Goal: Information Seeking & Learning: Learn about a topic

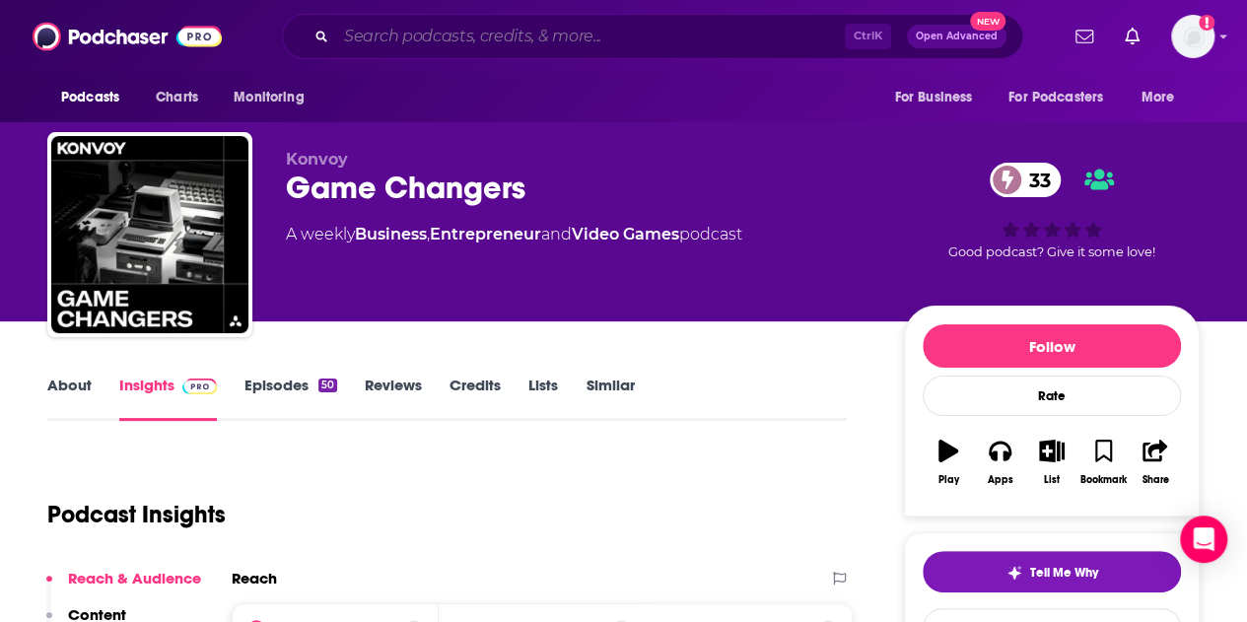
click at [440, 22] on input "Search podcasts, credits, & more..." at bounding box center [590, 37] width 509 height 32
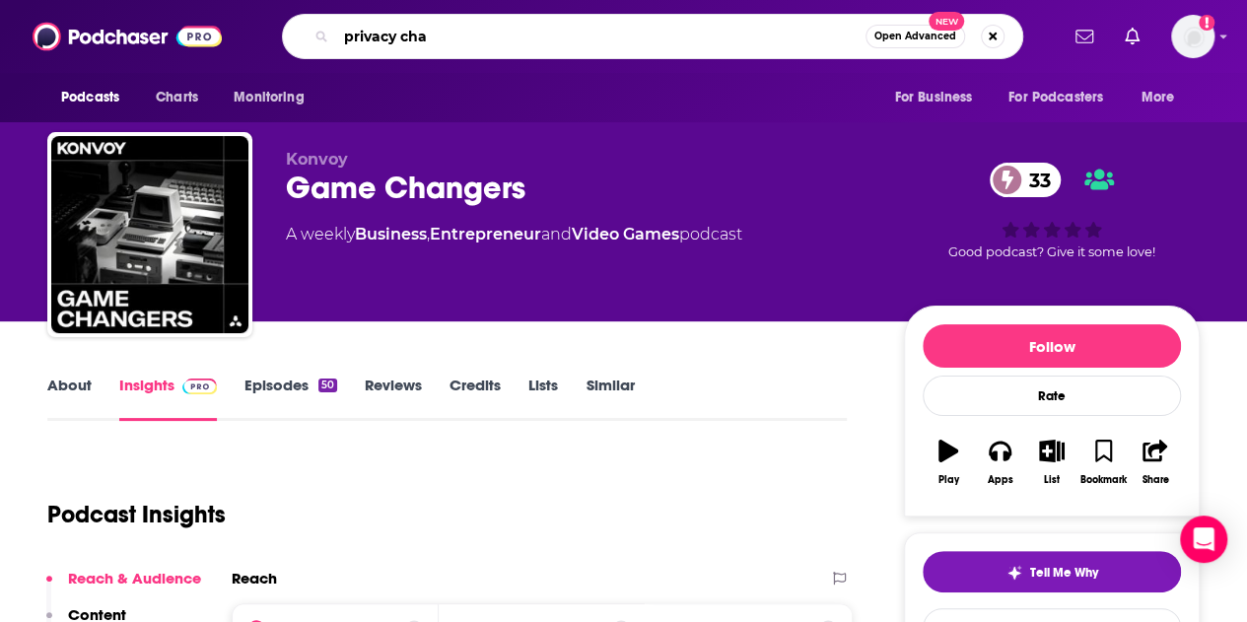
type input "privacy chat"
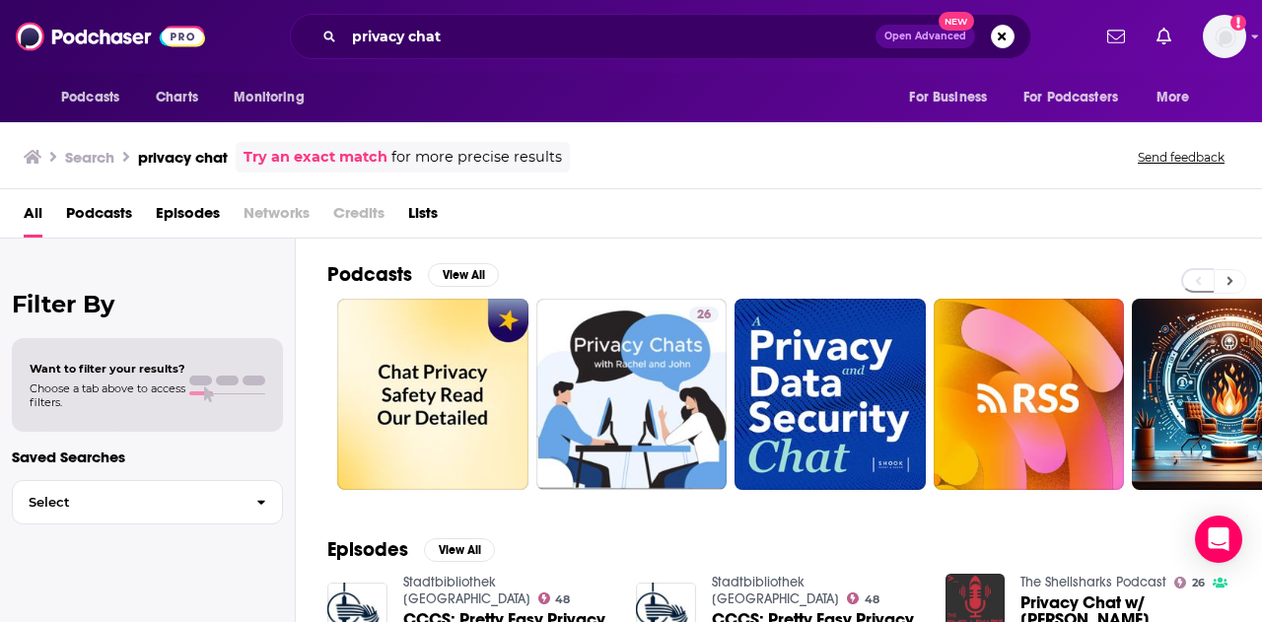
click at [1238, 280] on button at bounding box center [1230, 281] width 33 height 25
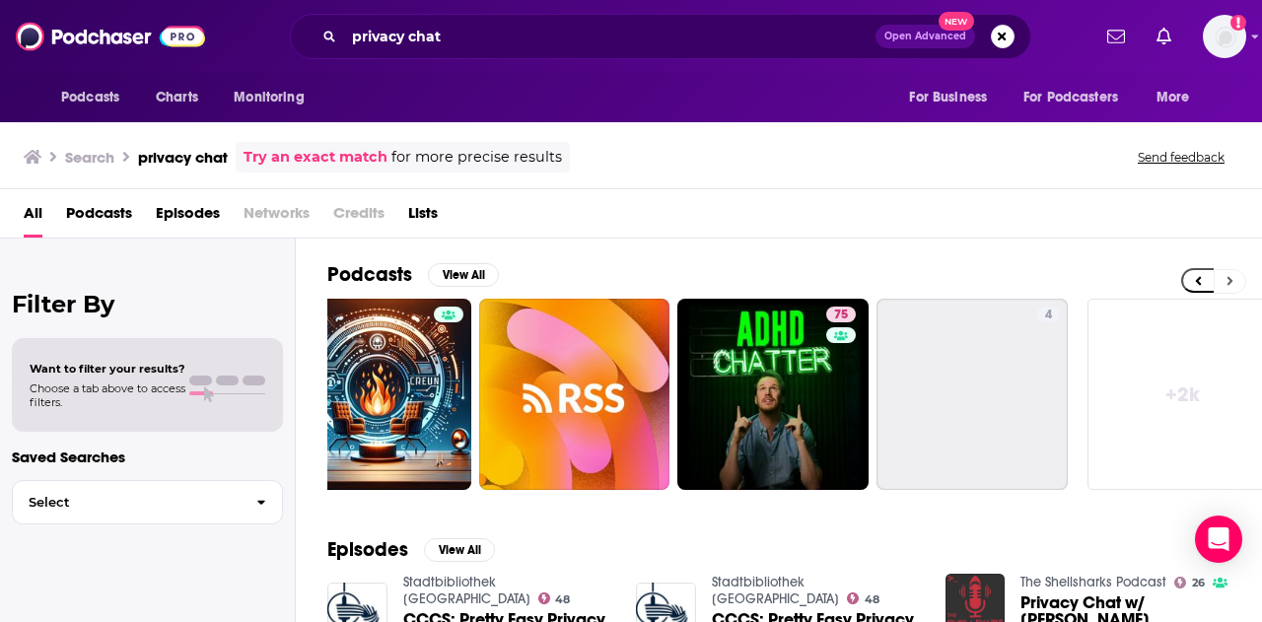
scroll to position [0, 876]
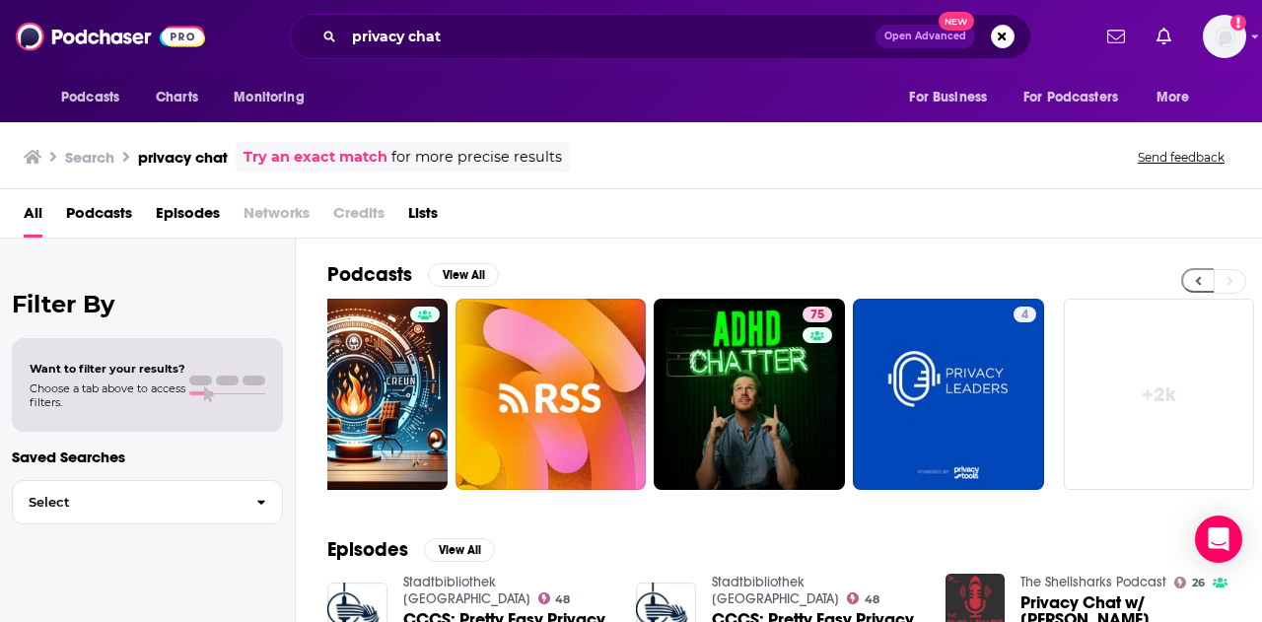
click at [1197, 284] on icon at bounding box center [1198, 281] width 7 height 14
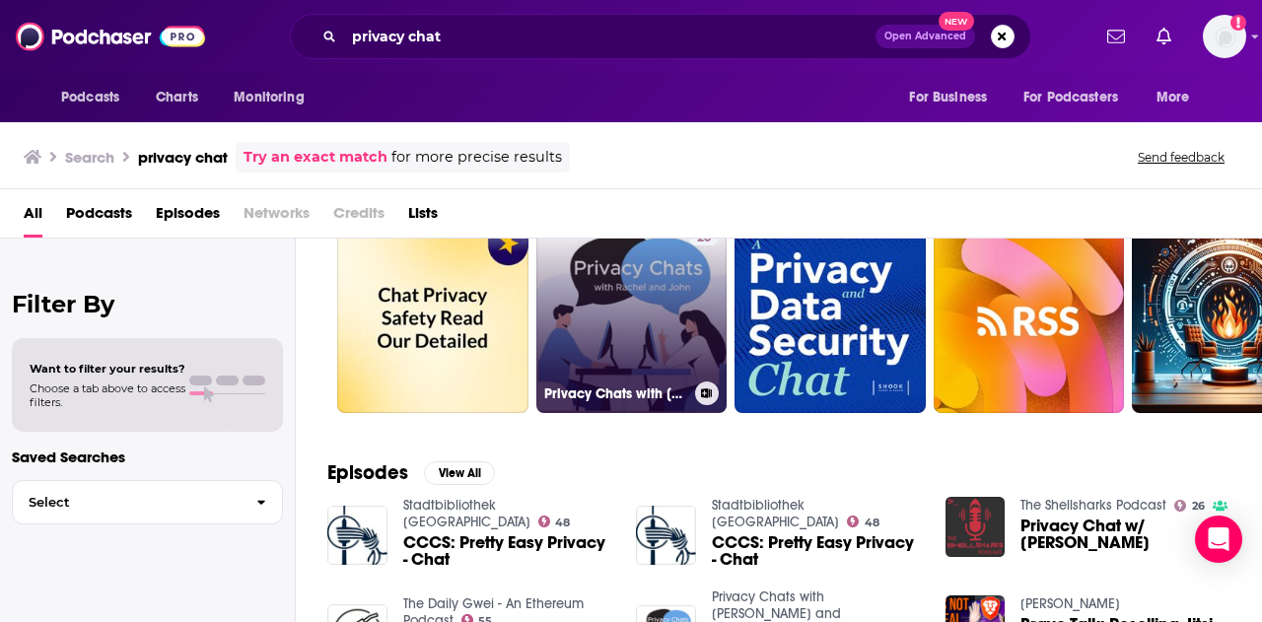
scroll to position [0, 0]
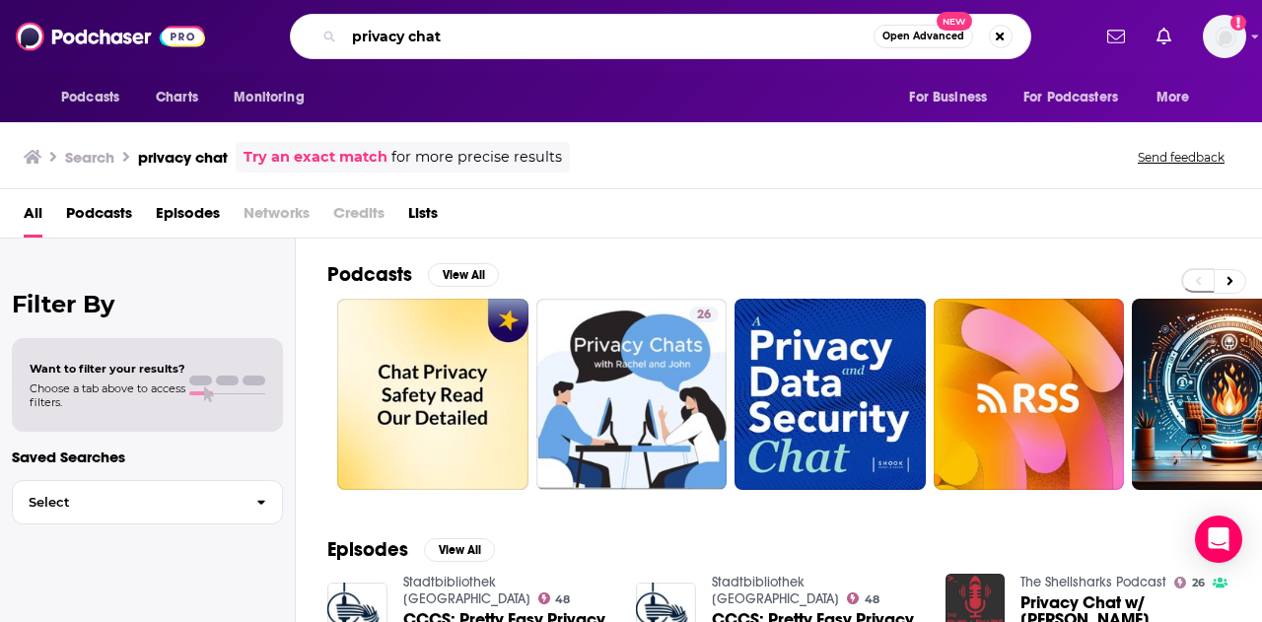
click at [479, 40] on input "privacy chat" at bounding box center [608, 37] width 529 height 32
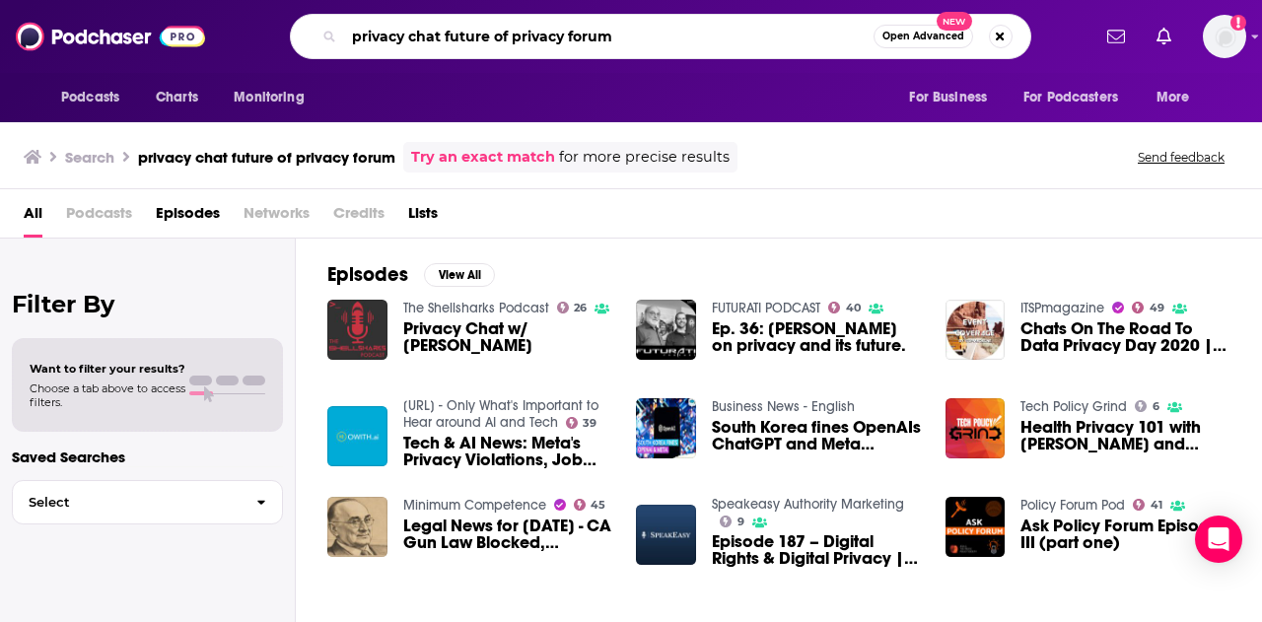
drag, startPoint x: 445, startPoint y: 33, endPoint x: 323, endPoint y: 32, distance: 121.3
click at [323, 32] on div "privacy chat future of privacy forum Open Advanced New" at bounding box center [660, 36] width 741 height 45
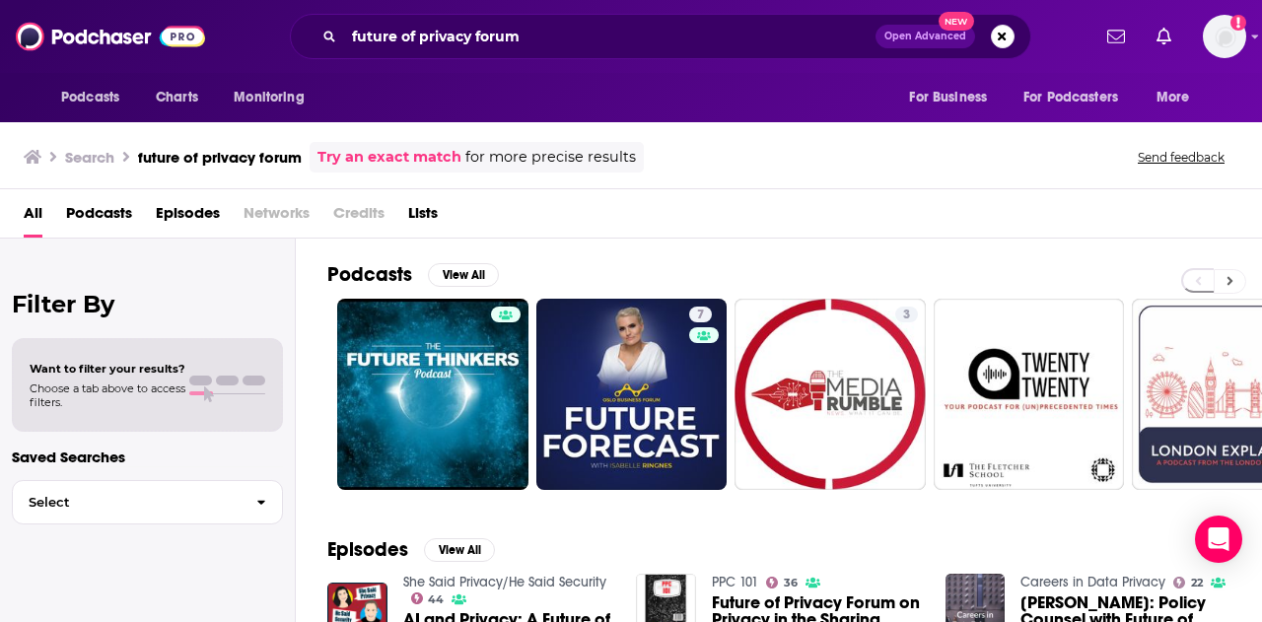
click at [1228, 277] on icon at bounding box center [1230, 281] width 6 height 9
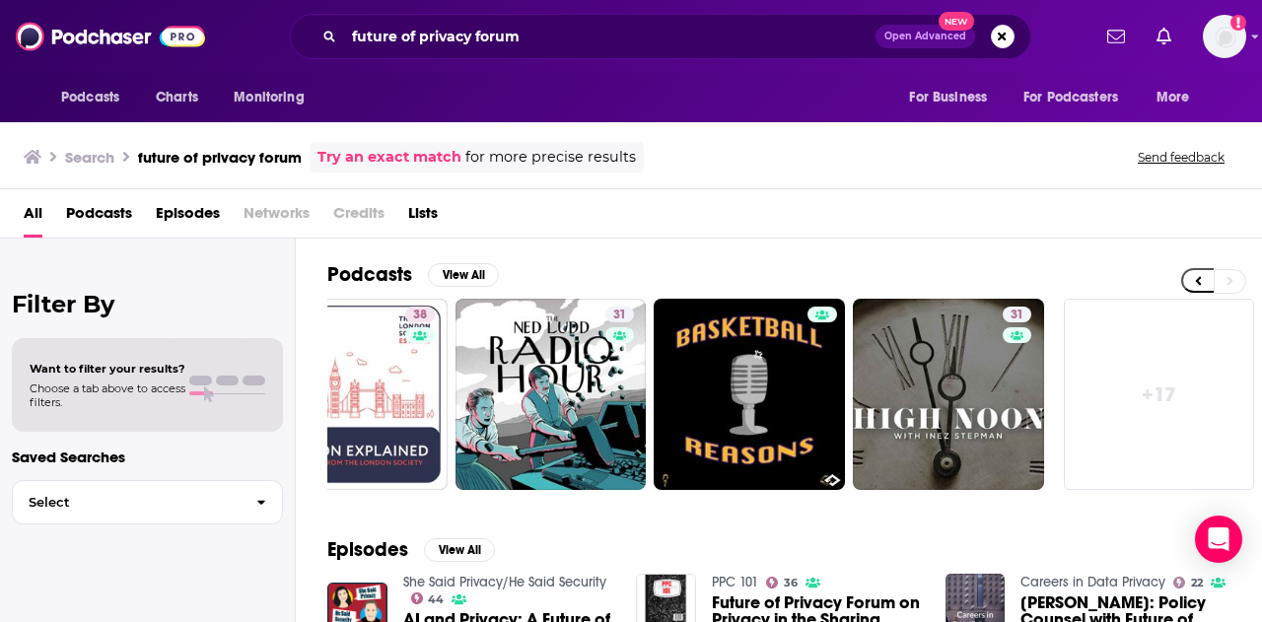
click at [1166, 402] on link "+ 17" at bounding box center [1159, 394] width 191 height 191
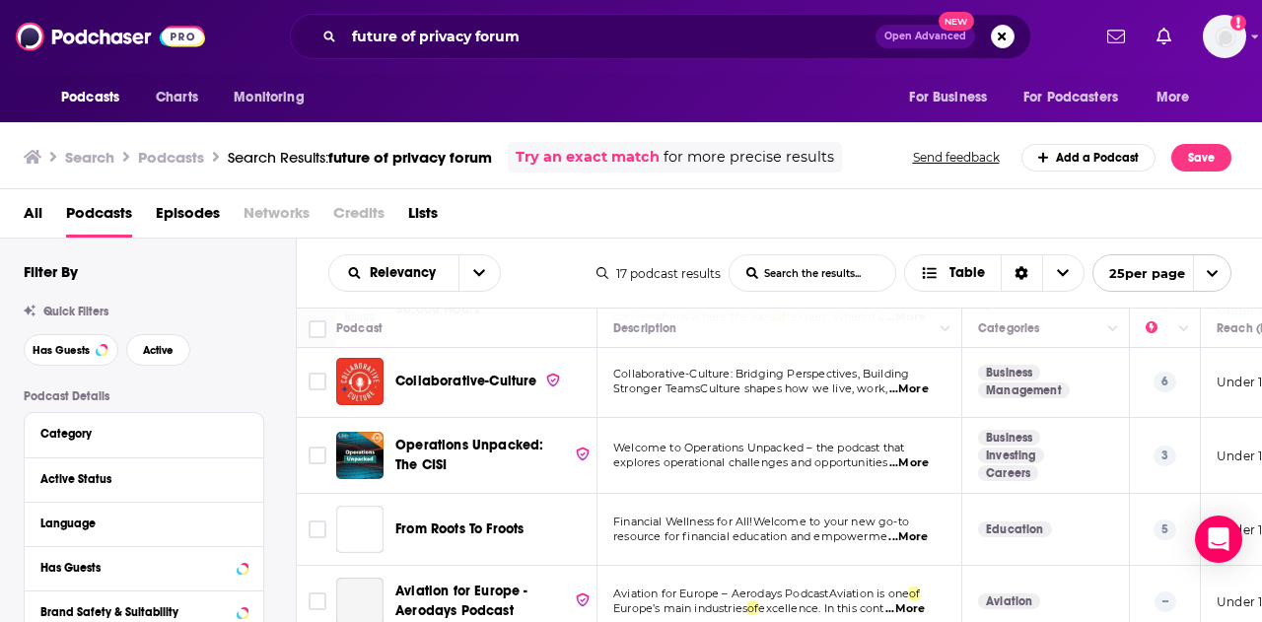
scroll to position [986, 0]
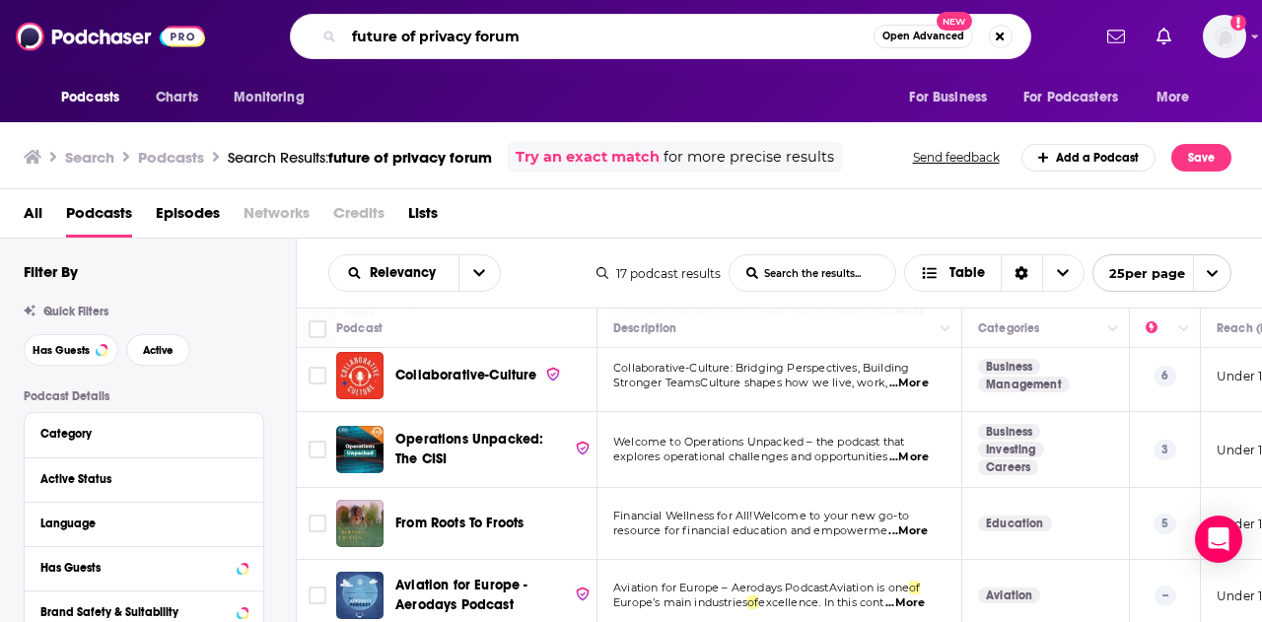
click at [484, 32] on input "future of privacy forum" at bounding box center [608, 37] width 529 height 32
click at [483, 32] on input "future of privacy forum" at bounding box center [608, 37] width 529 height 32
type input "downloadontech"
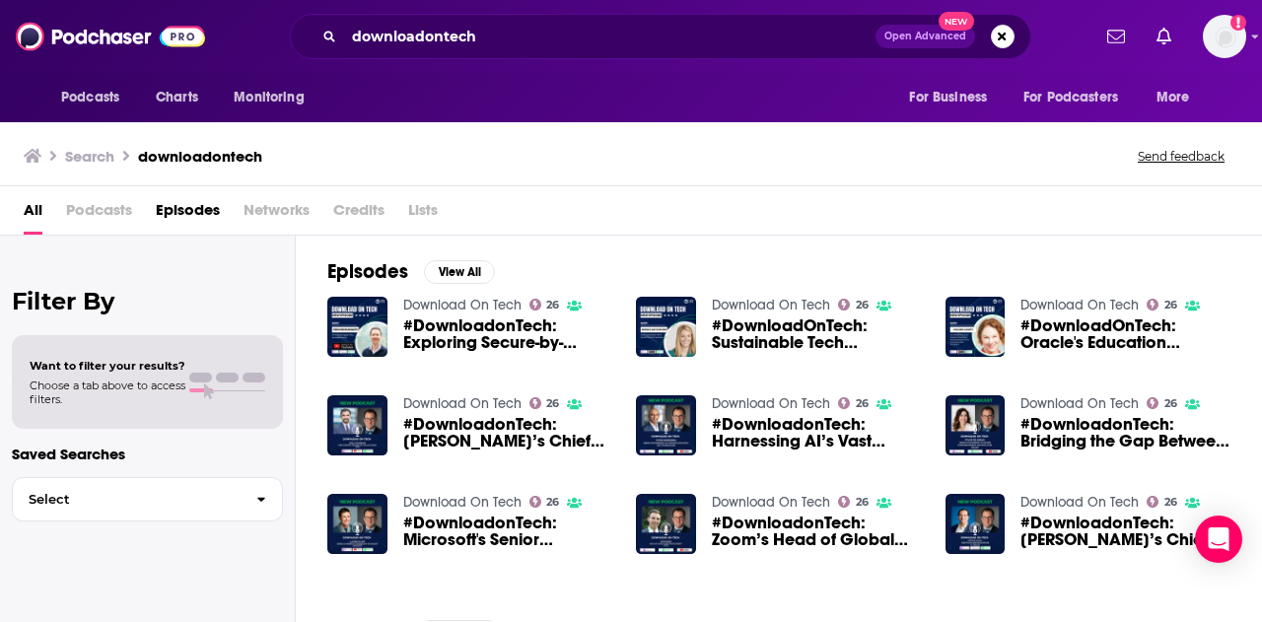
click at [68, 205] on span "Podcasts" at bounding box center [99, 214] width 66 height 40
click at [76, 206] on span "Podcasts" at bounding box center [99, 214] width 66 height 40
click at [95, 215] on span "Podcasts" at bounding box center [99, 214] width 66 height 40
click at [104, 207] on span "Podcasts" at bounding box center [99, 214] width 66 height 40
drag, startPoint x: 112, startPoint y: 203, endPoint x: 105, endPoint y: 211, distance: 11.2
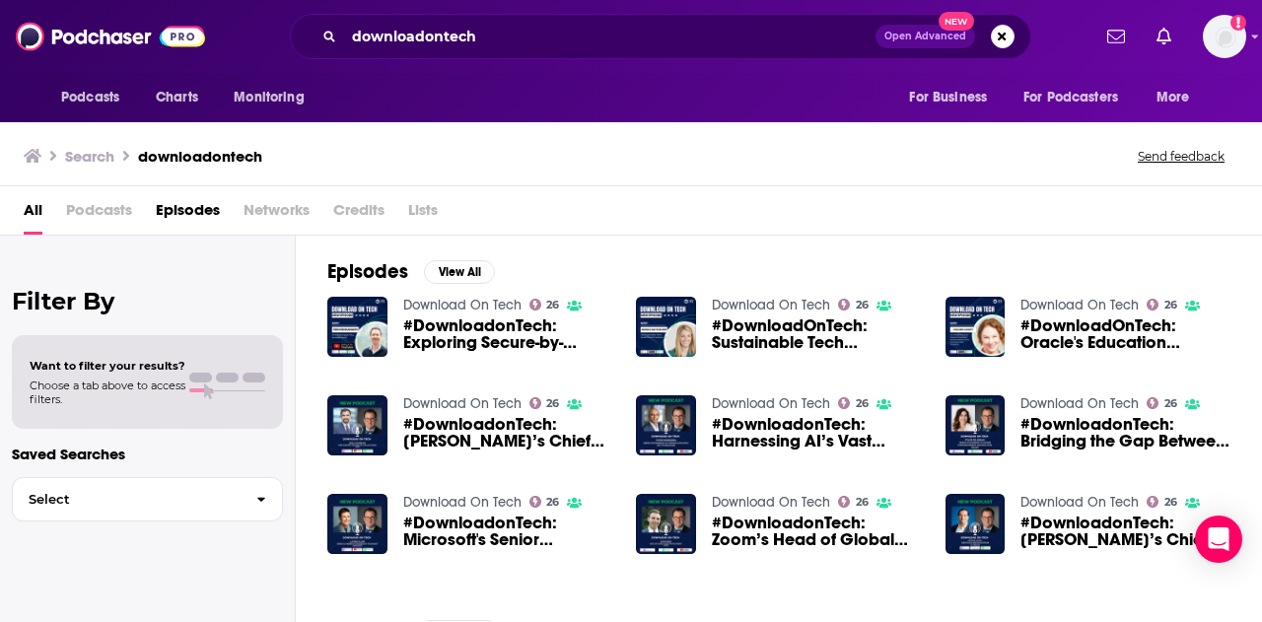
click at [112, 202] on span "Podcasts" at bounding box center [99, 214] width 66 height 40
click at [375, 310] on img "#DownloadonTech: Exploring Secure-by-Operations with Schneider Electric's Trevo…" at bounding box center [357, 327] width 60 height 60
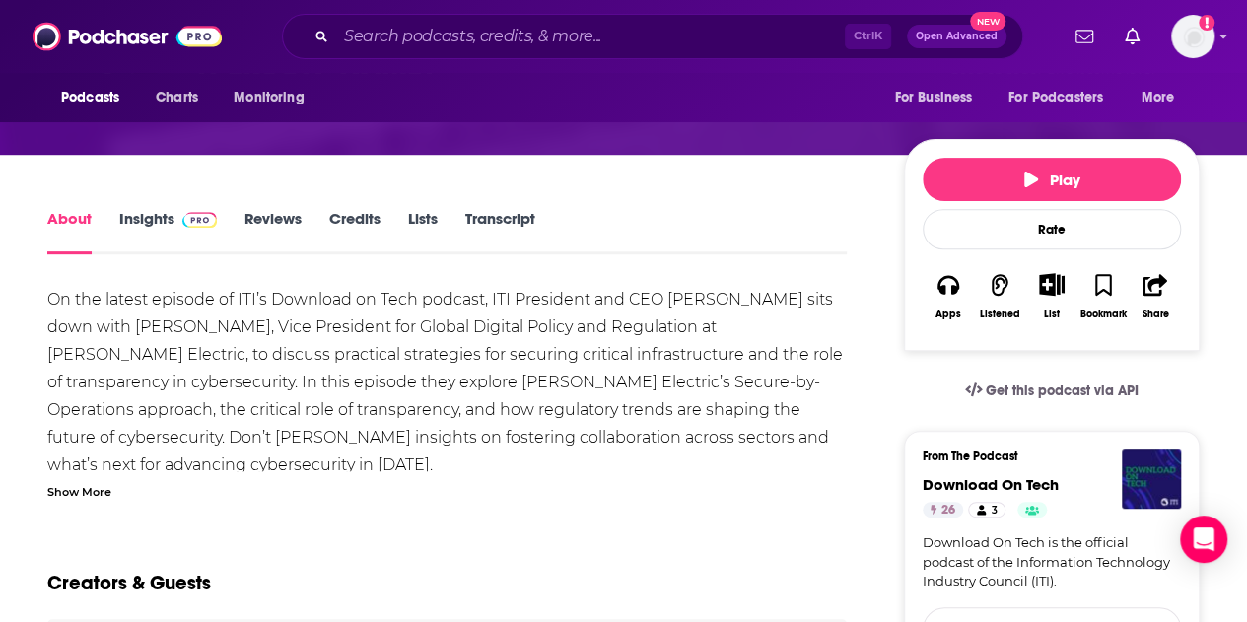
scroll to position [296, 0]
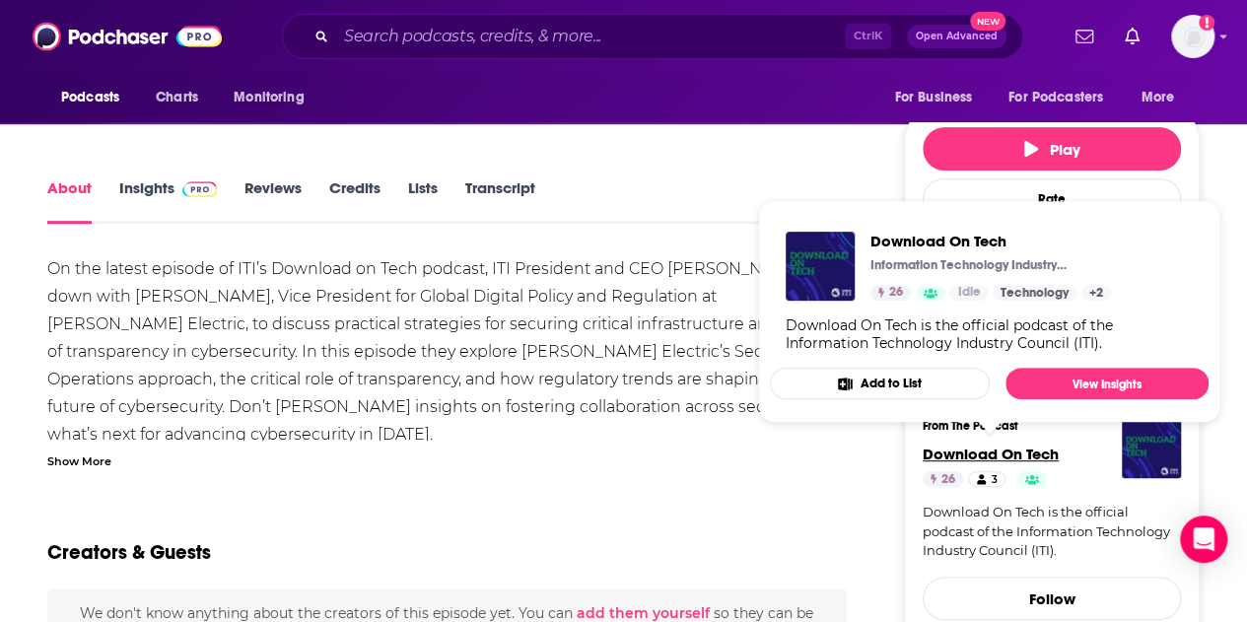
click at [1027, 445] on span "Download On Tech" at bounding box center [991, 454] width 136 height 19
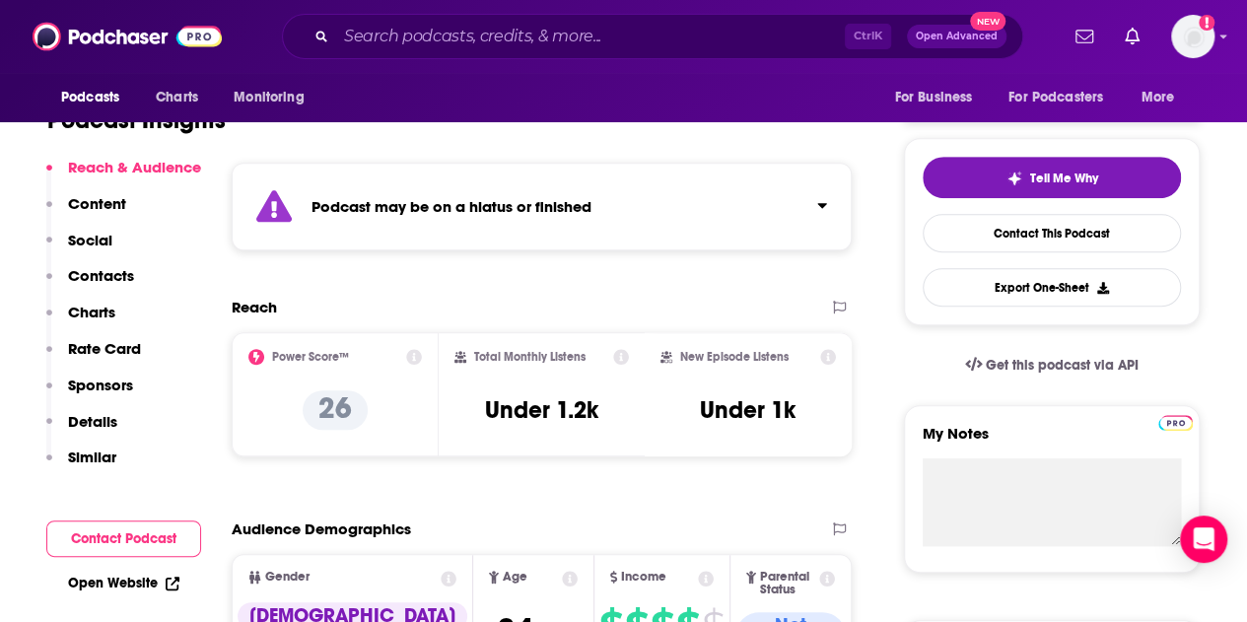
scroll to position [493, 0]
